Goal: Task Accomplishment & Management: Use online tool/utility

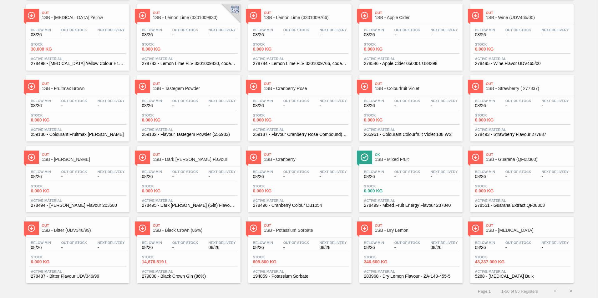
scroll to position [473, 0]
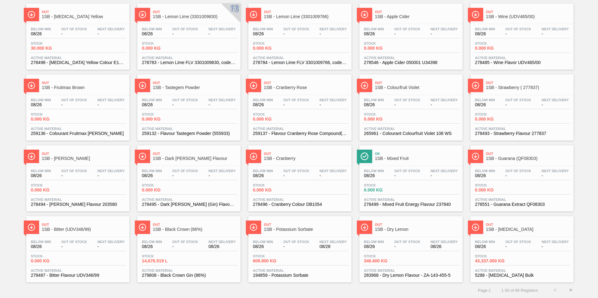
click at [570, 291] on button ">" at bounding box center [571, 291] width 16 height 16
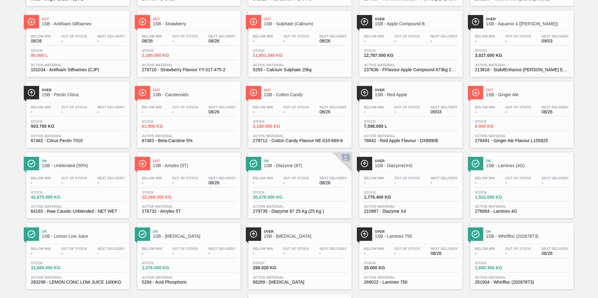
scroll to position [269, 0]
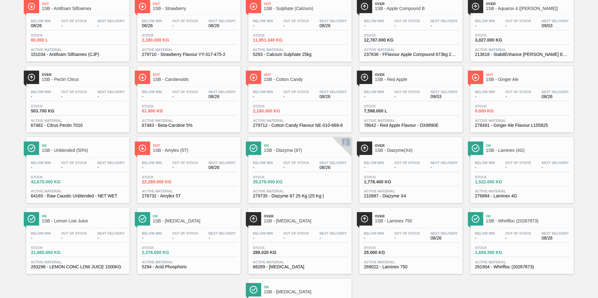
click at [65, 220] on span "1SB - Lemon Low Juice" at bounding box center [84, 221] width 84 height 5
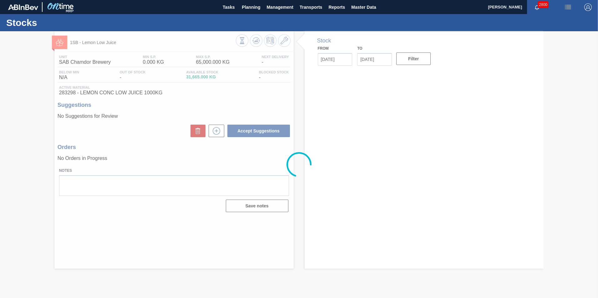
type input "[DATE]"
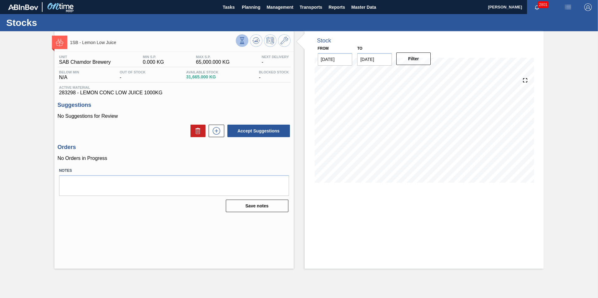
click at [241, 40] on icon at bounding box center [242, 40] width 7 height 7
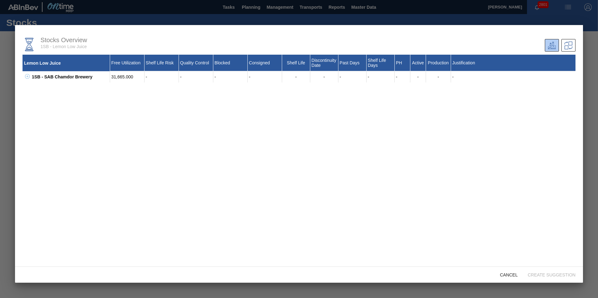
click at [492, 18] on div at bounding box center [299, 149] width 598 height 298
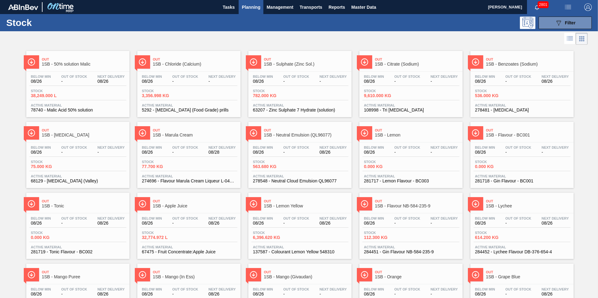
click at [251, 6] on span "Planning" at bounding box center [251, 7] width 18 height 8
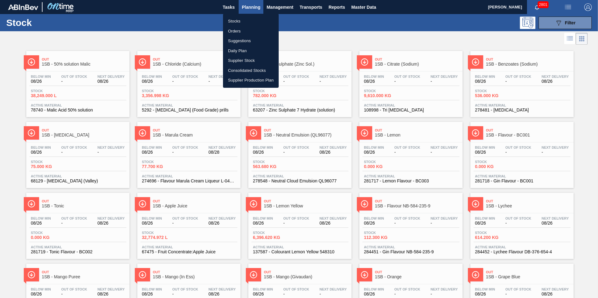
click at [341, 28] on div at bounding box center [299, 149] width 598 height 298
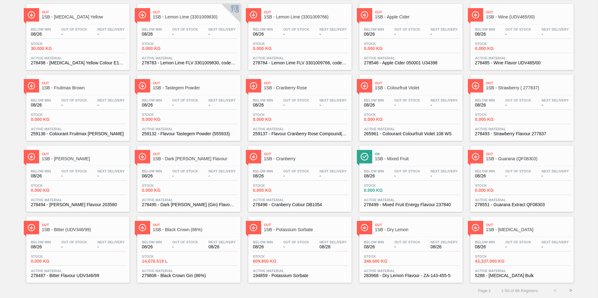
scroll to position [473, 0]
click at [570, 289] on button ">" at bounding box center [571, 291] width 16 height 16
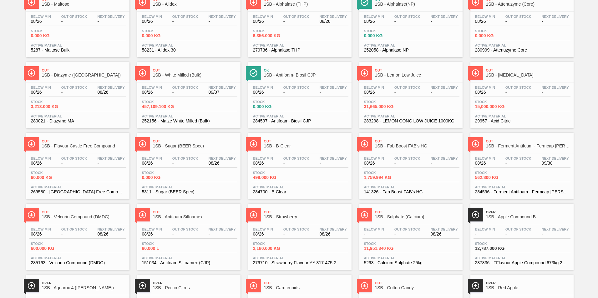
scroll to position [63, 0]
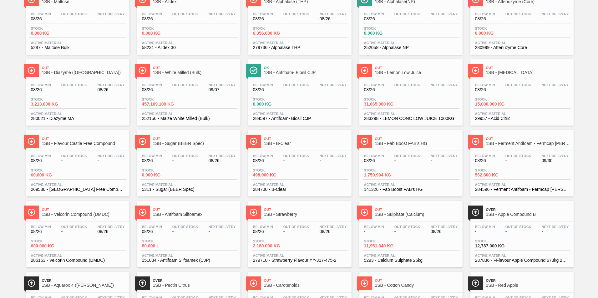
click at [390, 84] on div "Below Min 08/26 Out Of Stock - Next Delivery -" at bounding box center [410, 88] width 97 height 11
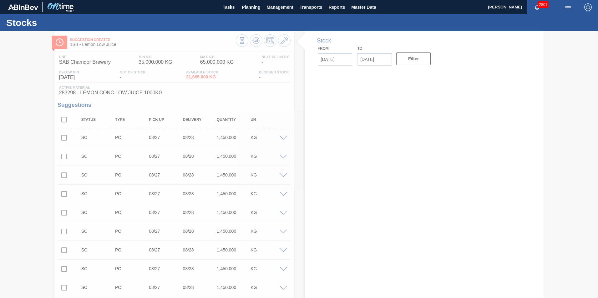
type input "[DATE]"
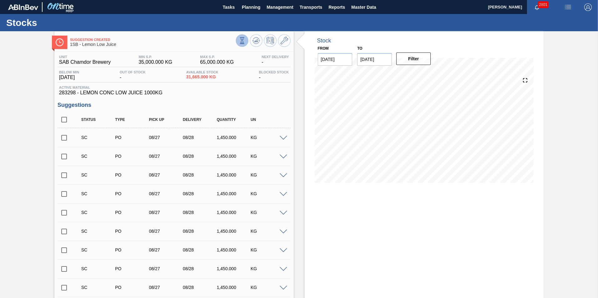
click at [238, 41] on button at bounding box center [242, 40] width 13 height 13
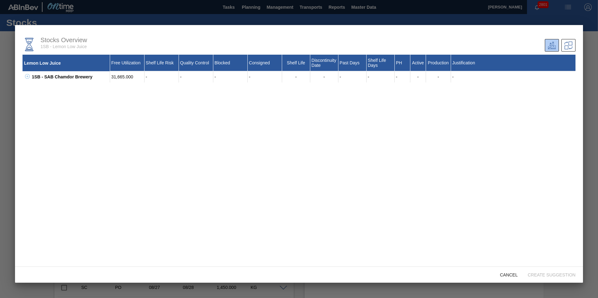
click at [509, 19] on div at bounding box center [299, 149] width 598 height 298
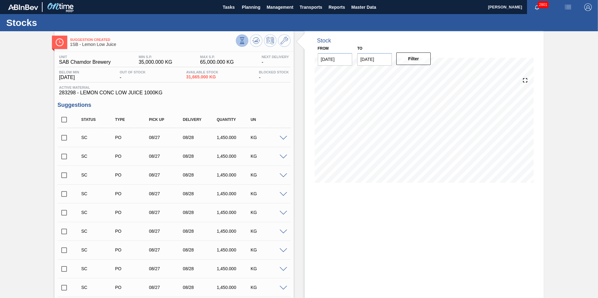
click at [246, 40] on button at bounding box center [242, 40] width 13 height 13
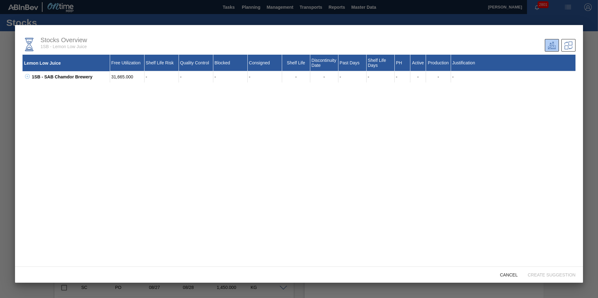
click at [499, 19] on div at bounding box center [299, 149] width 598 height 298
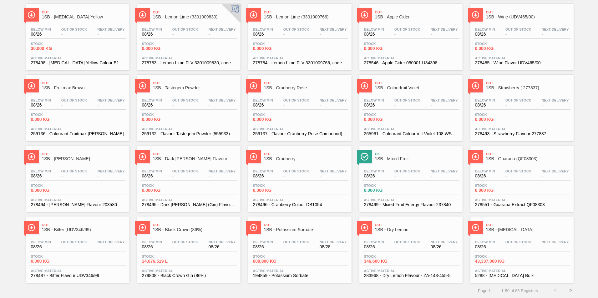
scroll to position [473, 0]
click at [570, 288] on button ">" at bounding box center [571, 291] width 16 height 16
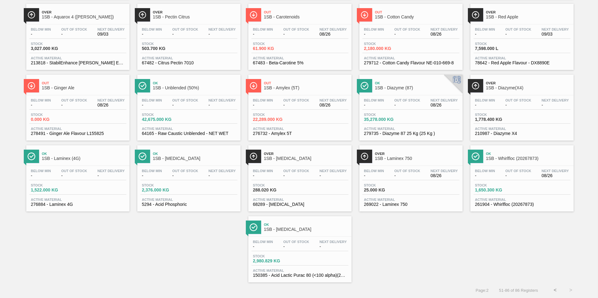
scroll to position [0, 0]
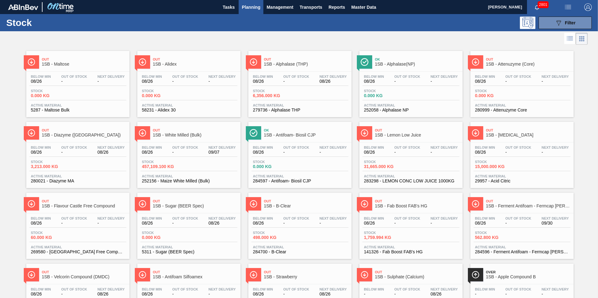
click at [397, 150] on span "-" at bounding box center [407, 152] width 26 height 5
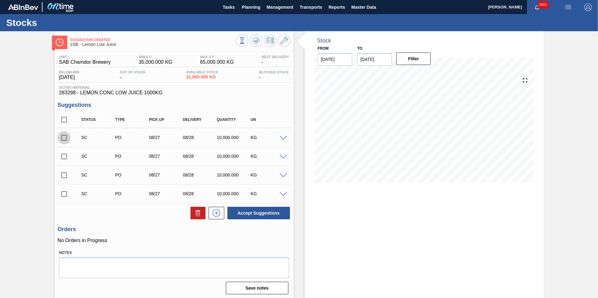
click at [64, 135] on input "checkbox" at bounding box center [64, 137] width 13 height 13
click at [262, 211] on button "Accept Suggestions" at bounding box center [258, 213] width 63 height 13
checkbox input "false"
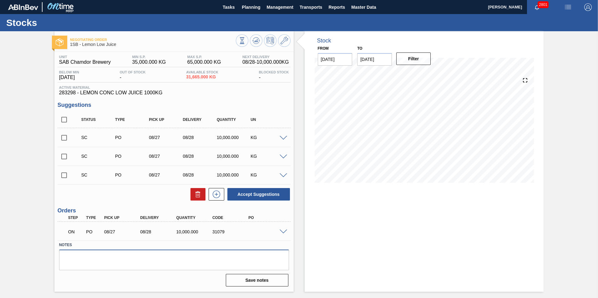
click at [112, 261] on textarea at bounding box center [174, 260] width 230 height 21
type textarea "N"
type textarea "d"
type textarea "Delivery on the [DATE]"
click at [64, 119] on input "checkbox" at bounding box center [64, 119] width 13 height 13
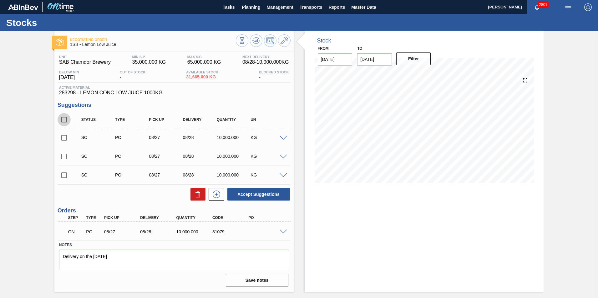
checkbox input "true"
click at [64, 119] on input "checkbox" at bounding box center [64, 119] width 13 height 13
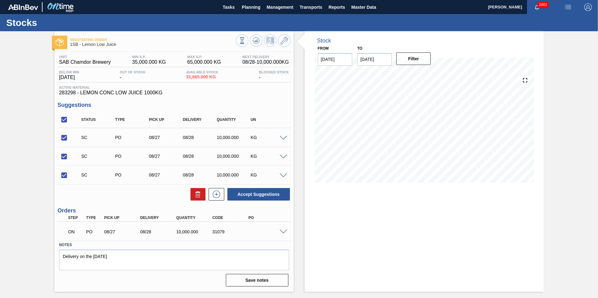
checkbox input "false"
click at [64, 138] on input "checkbox" at bounding box center [64, 137] width 13 height 13
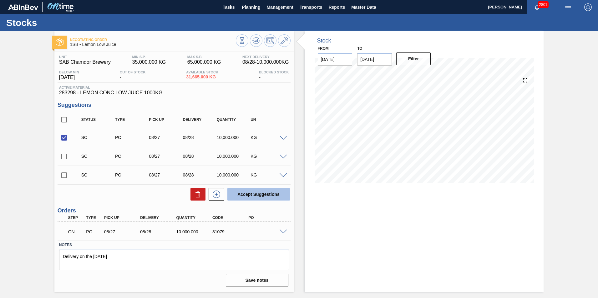
click at [263, 194] on button "Accept Suggestions" at bounding box center [258, 194] width 63 height 13
checkbox input "false"
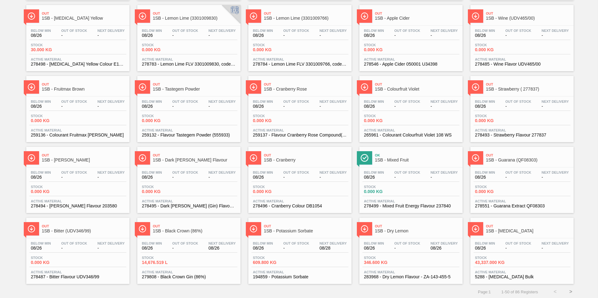
scroll to position [473, 0]
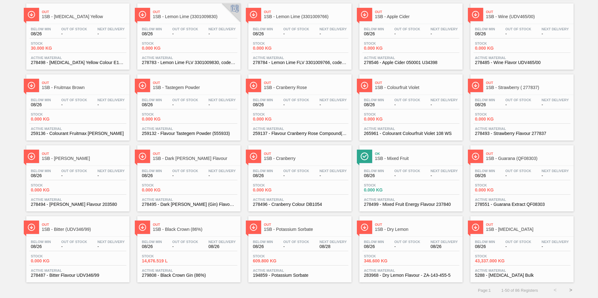
click at [571, 288] on button ">" at bounding box center [571, 291] width 16 height 16
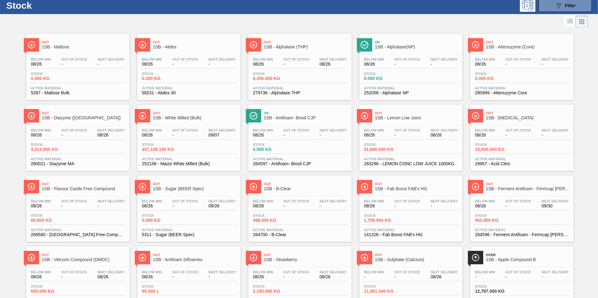
scroll to position [31, 0]
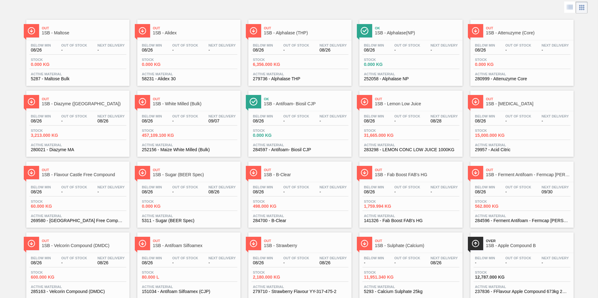
click at [387, 116] on div "Below Min 08/26 Out Of Stock - Next Delivery 08/28" at bounding box center [410, 119] width 97 height 11
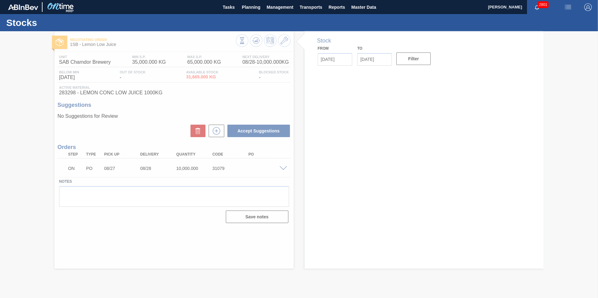
type input "[DATE]"
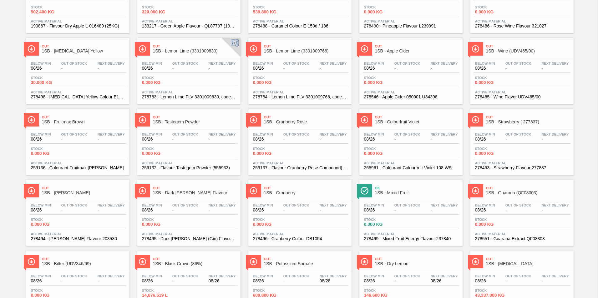
scroll to position [473, 0]
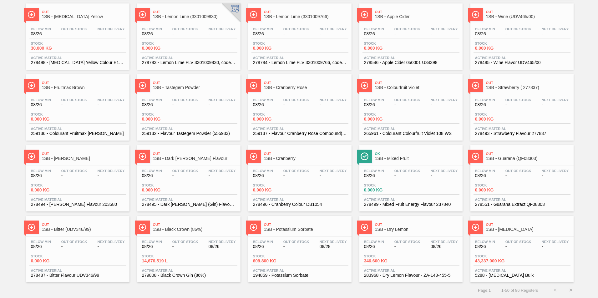
click at [570, 289] on button ">" at bounding box center [571, 291] width 16 height 16
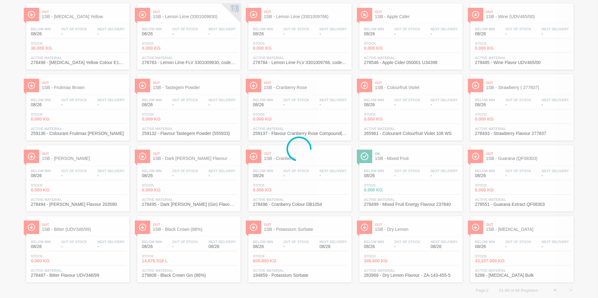
scroll to position [0, 0]
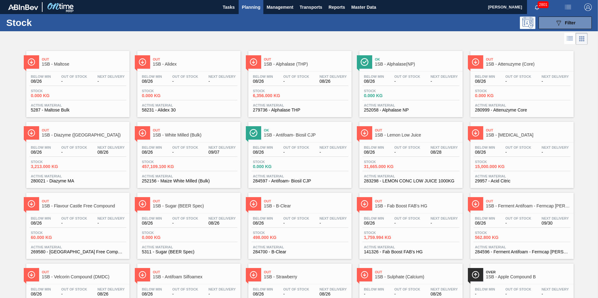
click at [402, 159] on div "Below Min 08/26 Out Of Stock - Next Delivery 08/28 Stock 31,665.000 KG Active M…" at bounding box center [410, 164] width 103 height 43
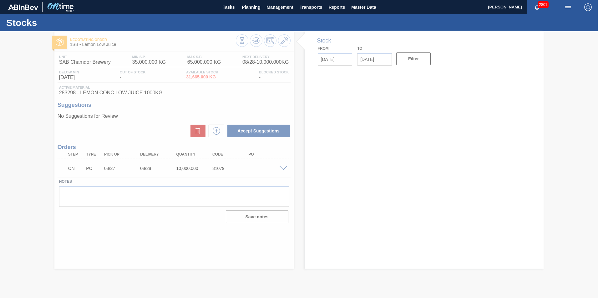
type input "[DATE]"
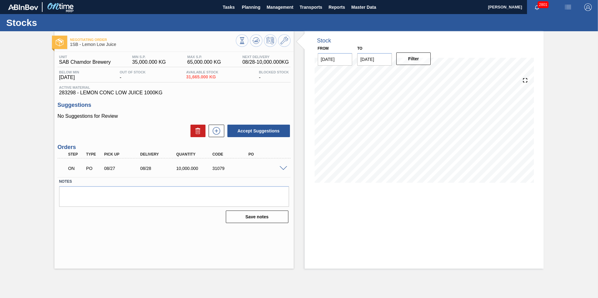
click at [281, 167] on span at bounding box center [284, 168] width 8 height 5
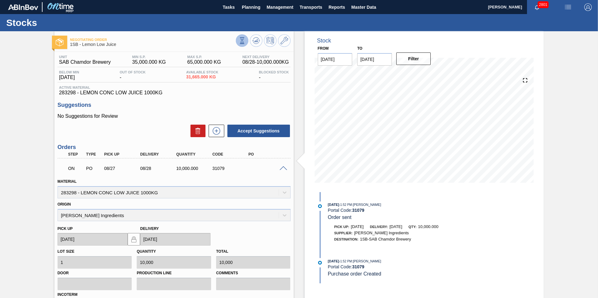
click at [240, 37] on button at bounding box center [242, 40] width 13 height 13
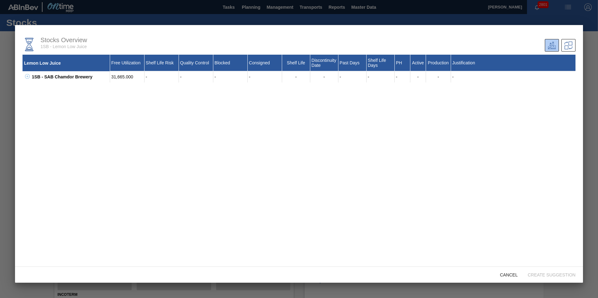
click at [582, 12] on div at bounding box center [299, 149] width 598 height 298
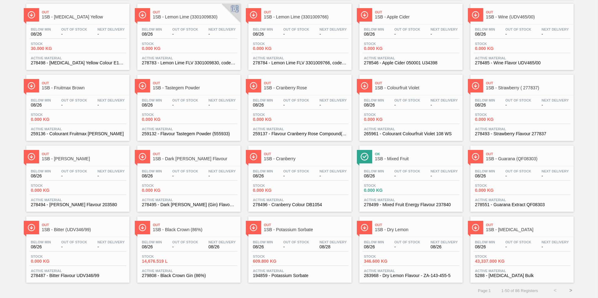
scroll to position [473, 0]
click at [569, 288] on button ">" at bounding box center [571, 291] width 16 height 16
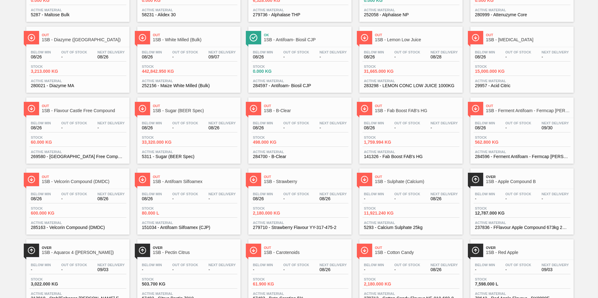
scroll to position [94, 0]
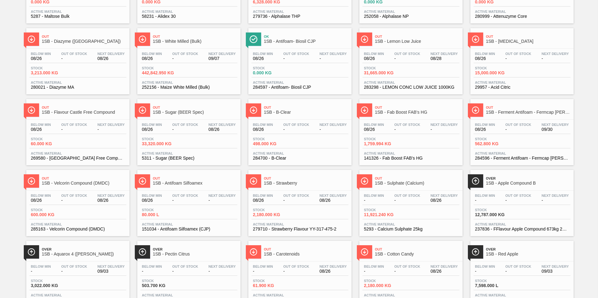
click at [401, 53] on span "Out Of Stock" at bounding box center [407, 54] width 26 height 4
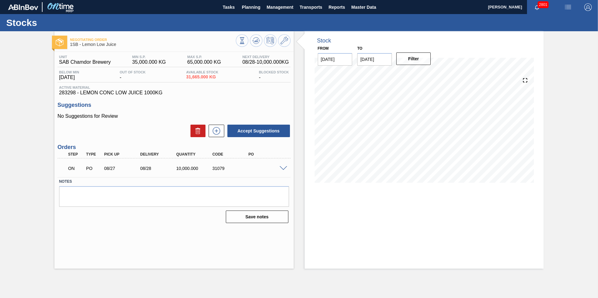
click at [281, 169] on span at bounding box center [284, 168] width 8 height 5
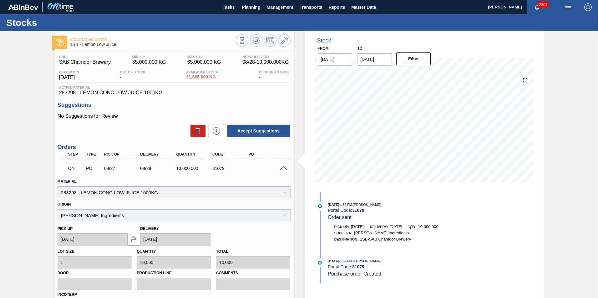
click at [280, 168] on span at bounding box center [284, 168] width 8 height 5
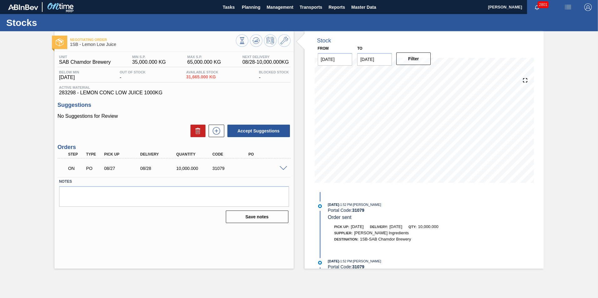
click at [284, 169] on span at bounding box center [284, 168] width 8 height 5
